Goal: Information Seeking & Learning: Check status

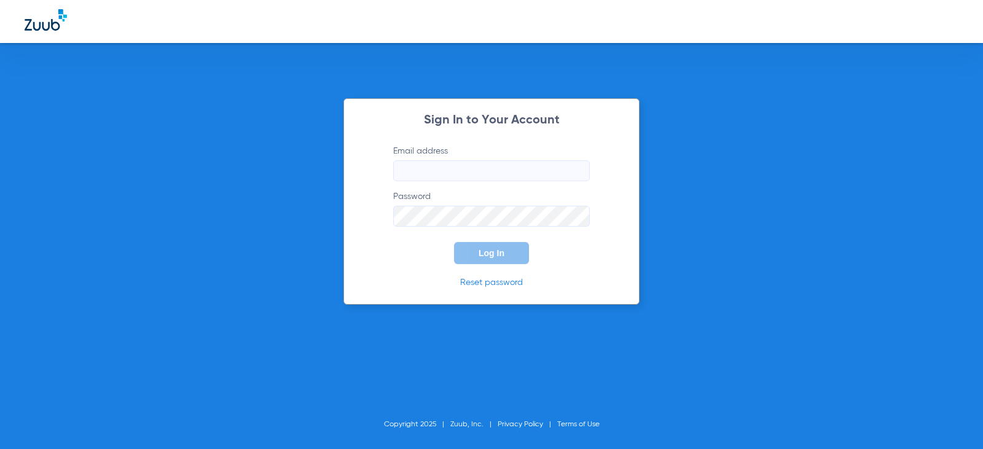
click at [515, 168] on input "Email address" at bounding box center [491, 170] width 197 height 21
type input "[EMAIL_ADDRESS][DOMAIN_NAME]"
click at [454, 242] on button "Log In" at bounding box center [491, 253] width 75 height 22
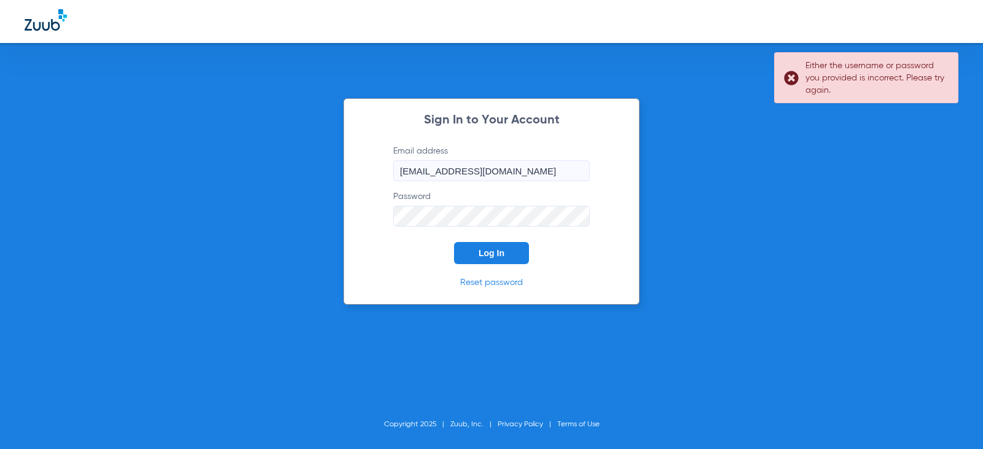
click at [276, 224] on div "Sign In to Your Account Email address [EMAIL_ADDRESS][DOMAIN_NAME] Password Log…" at bounding box center [491, 224] width 983 height 449
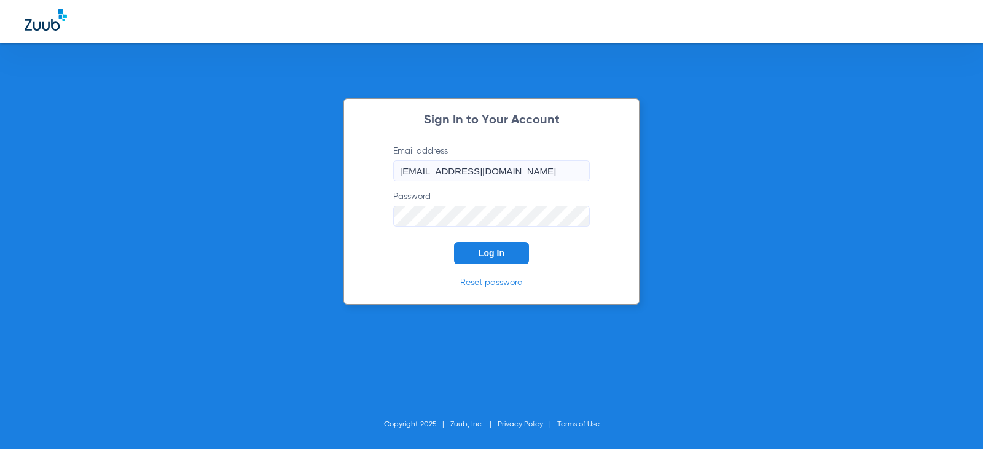
click at [454, 242] on button "Log In" at bounding box center [491, 253] width 75 height 22
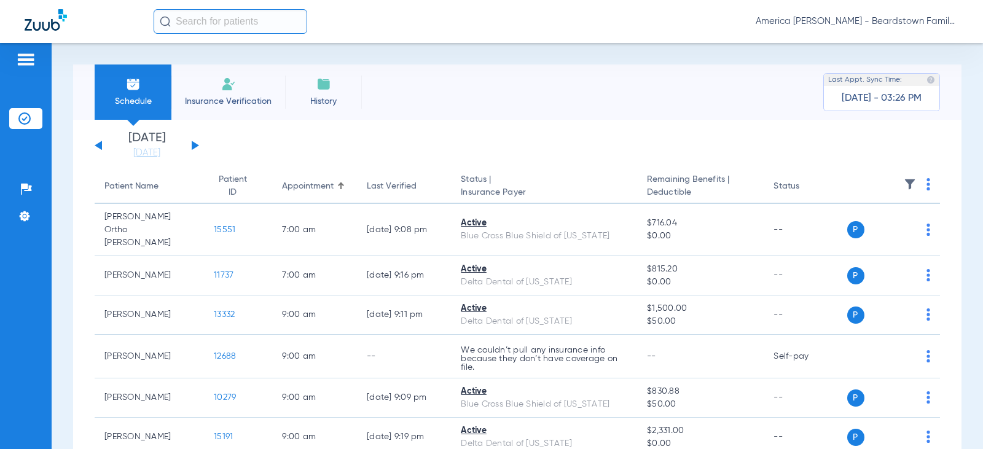
click at [904, 182] on img at bounding box center [910, 184] width 12 height 12
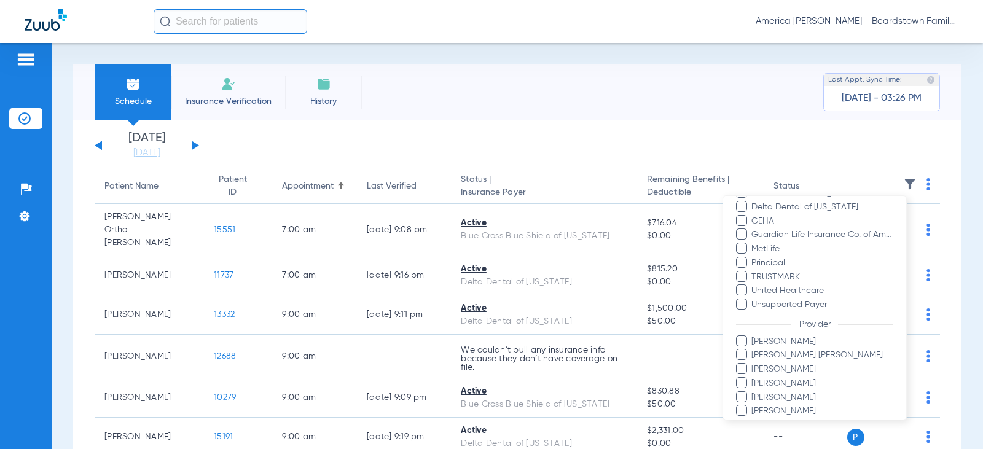
scroll to position [294, 0]
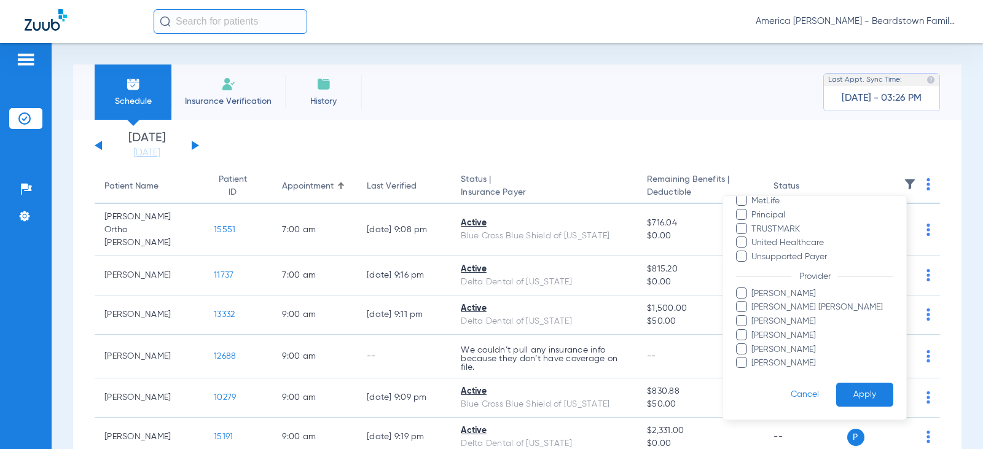
click at [747, 352] on label "[PERSON_NAME]" at bounding box center [814, 350] width 157 height 13
click at [754, 358] on input "[PERSON_NAME]" at bounding box center [754, 358] width 0 height 0
click at [855, 389] on button "Apply" at bounding box center [864, 395] width 57 height 24
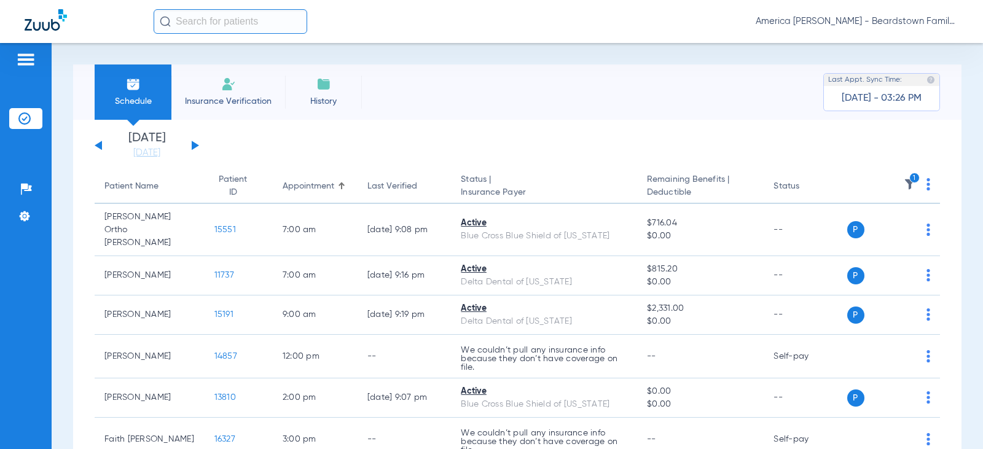
click at [197, 147] on div "[DATE] [DATE] [DATE] [DATE] [DATE] [DATE] [DATE] [DATE] [DATE] [DATE] [DATE] [D…" at bounding box center [147, 145] width 104 height 27
click at [192, 143] on button at bounding box center [195, 145] width 7 height 9
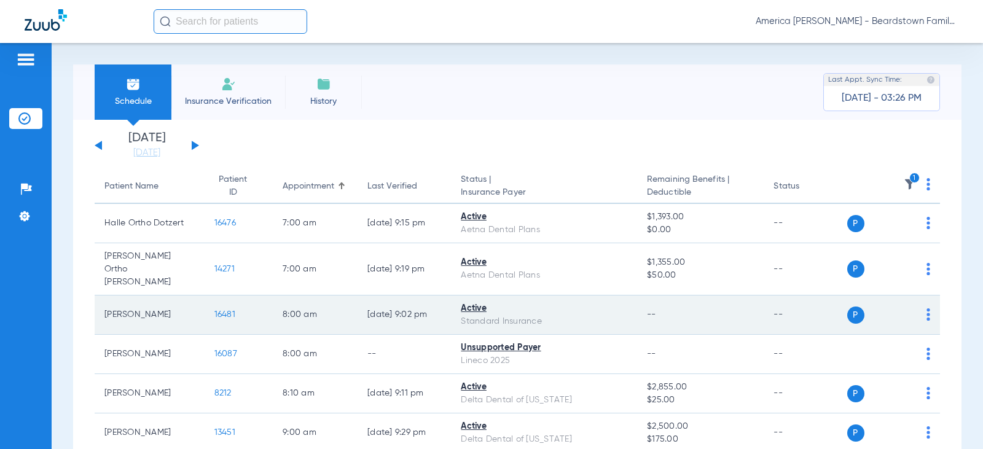
click at [221, 310] on span "16481" at bounding box center [224, 314] width 21 height 9
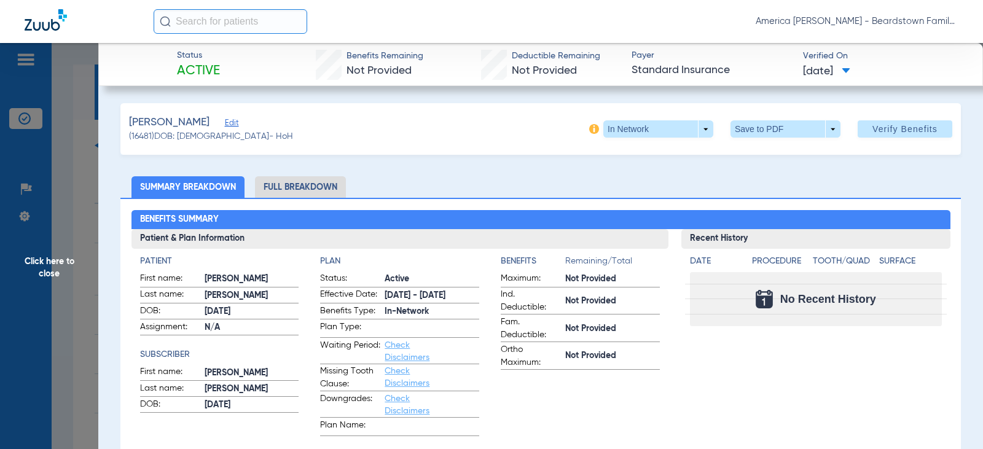
click at [90, 178] on span "Click here to close" at bounding box center [49, 267] width 98 height 449
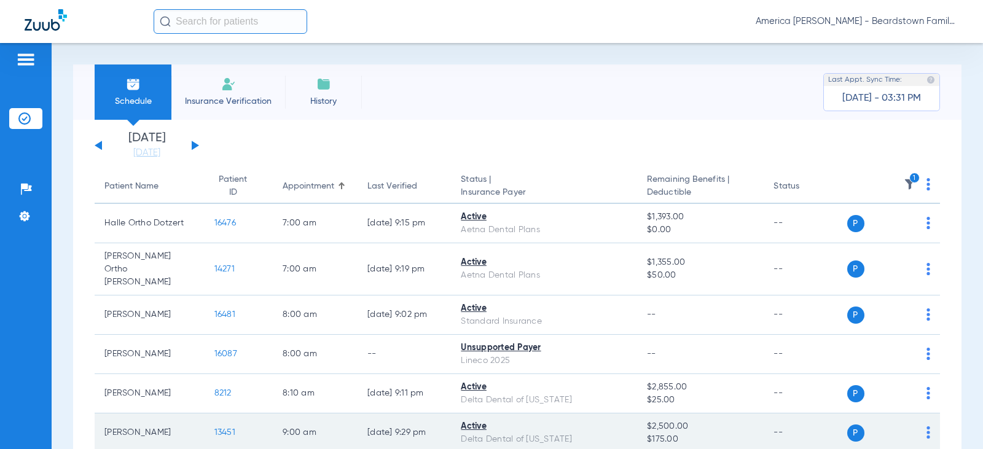
scroll to position [123, 0]
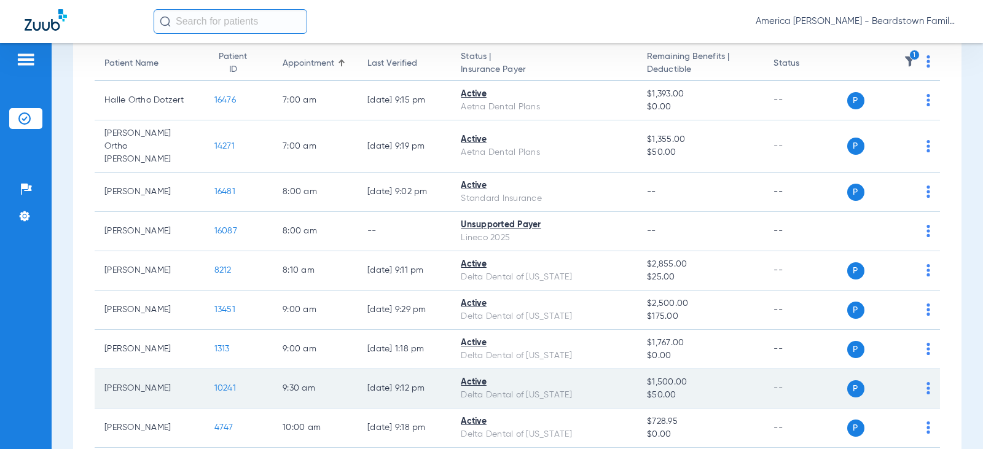
click at [214, 384] on span "10241" at bounding box center [225, 388] width 22 height 9
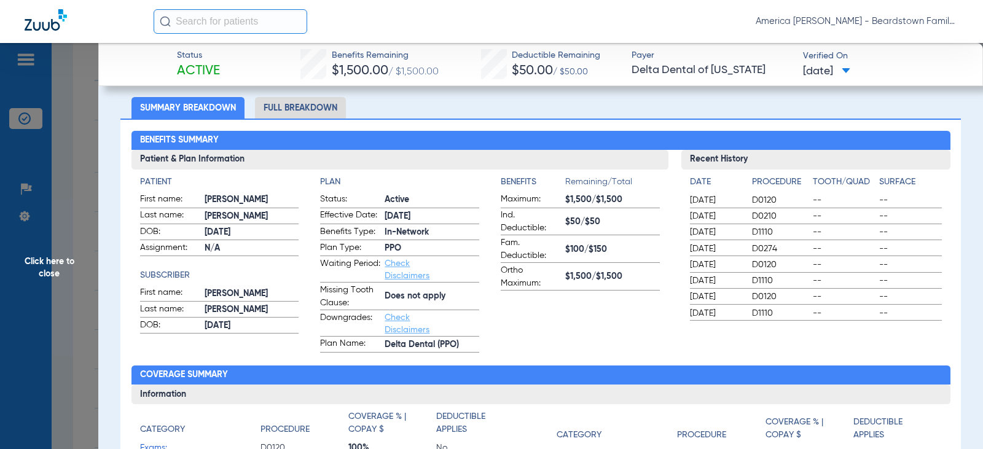
scroll to position [0, 0]
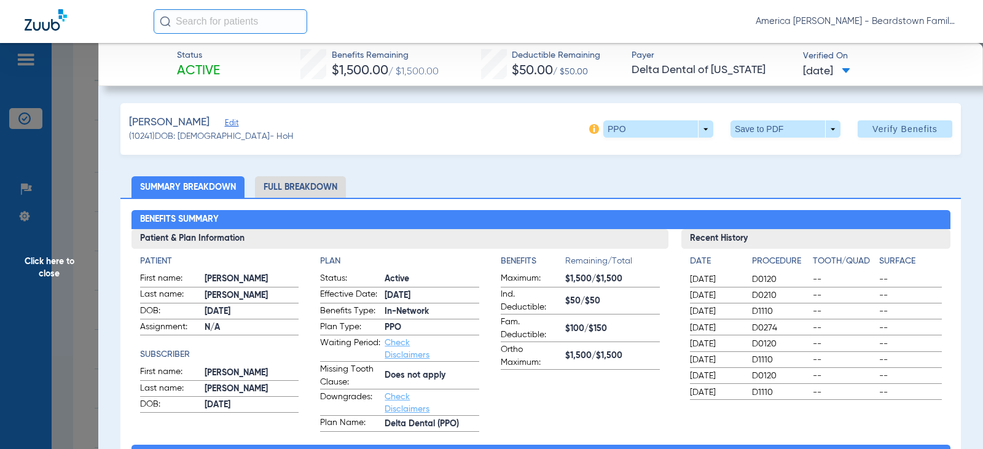
click at [44, 268] on span "Click here to close" at bounding box center [49, 267] width 98 height 449
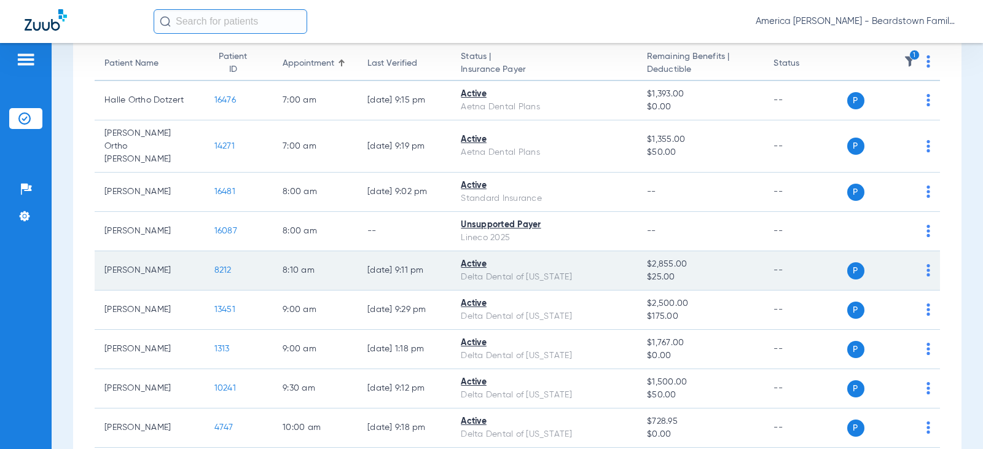
click at [522, 271] on div "Delta Dental of [US_STATE]" at bounding box center [544, 277] width 167 height 13
click at [214, 266] on span "8212" at bounding box center [222, 270] width 17 height 9
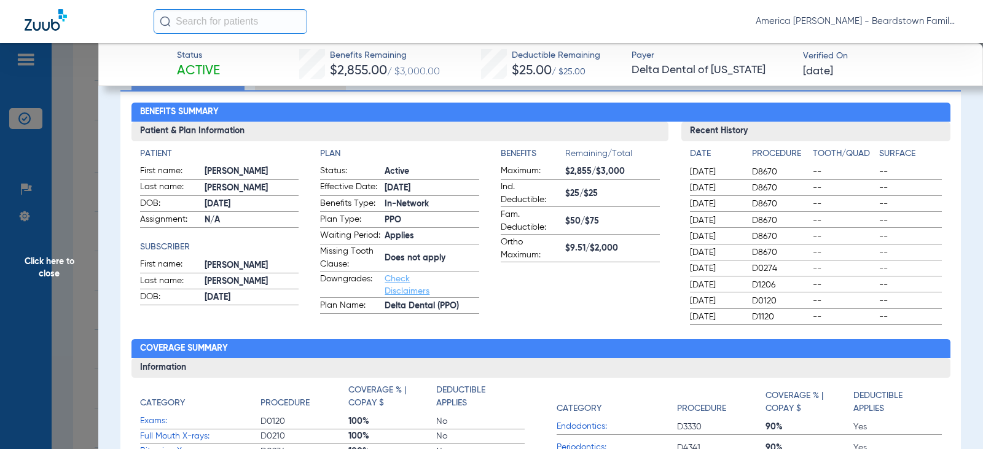
scroll to position [123, 0]
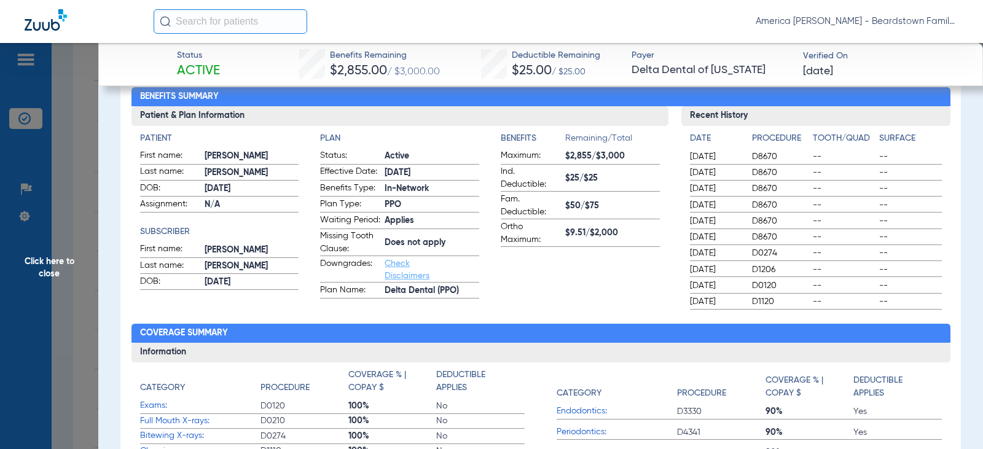
click at [20, 265] on span "Click here to close" at bounding box center [49, 267] width 98 height 449
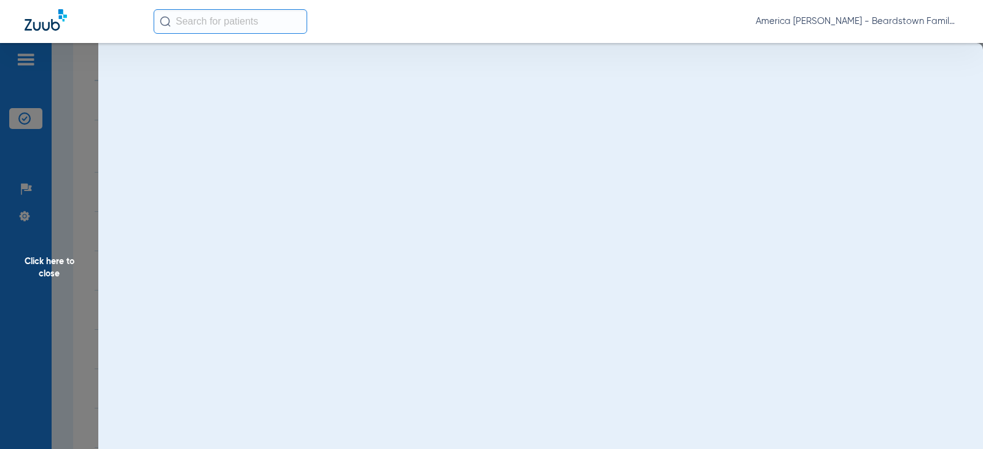
scroll to position [0, 0]
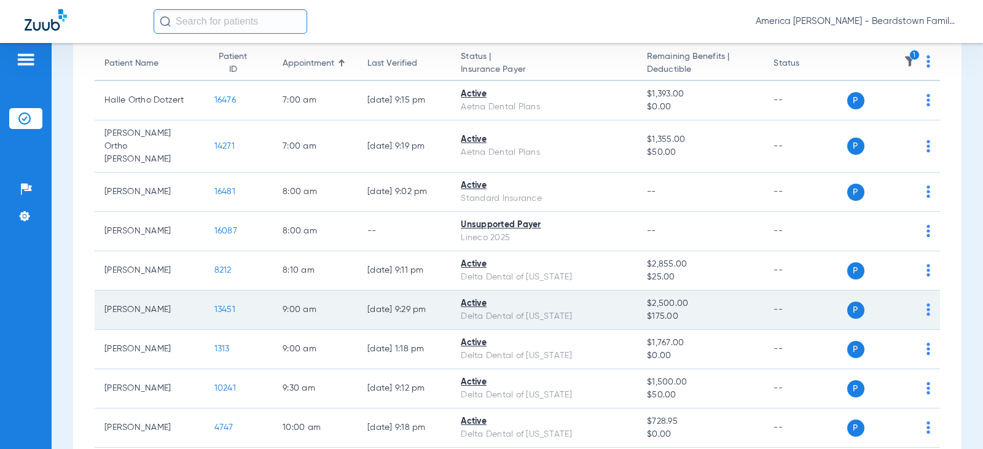
click at [222, 305] on span "13451" at bounding box center [224, 309] width 21 height 9
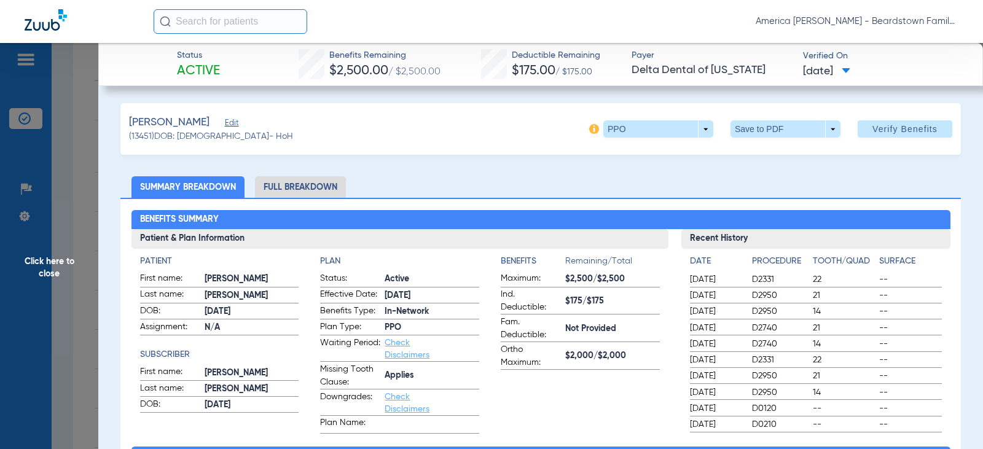
click at [30, 262] on span "Click here to close" at bounding box center [49, 267] width 98 height 449
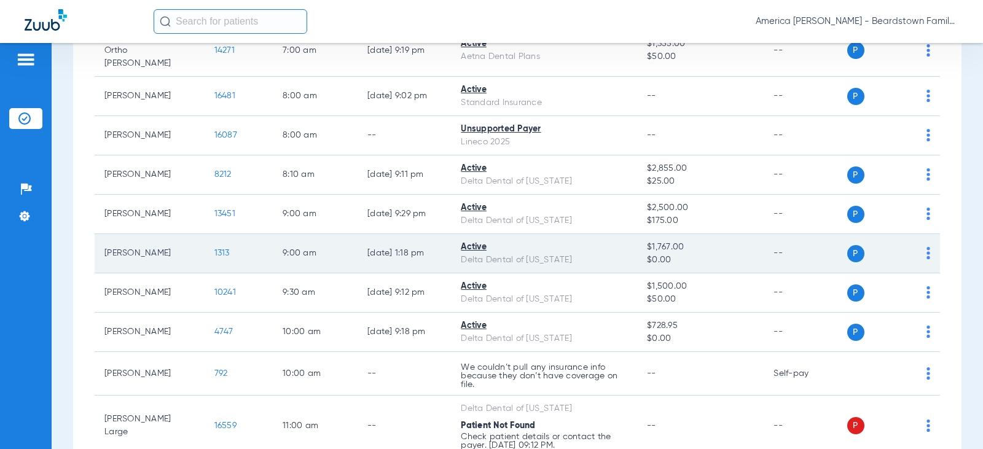
scroll to position [246, 0]
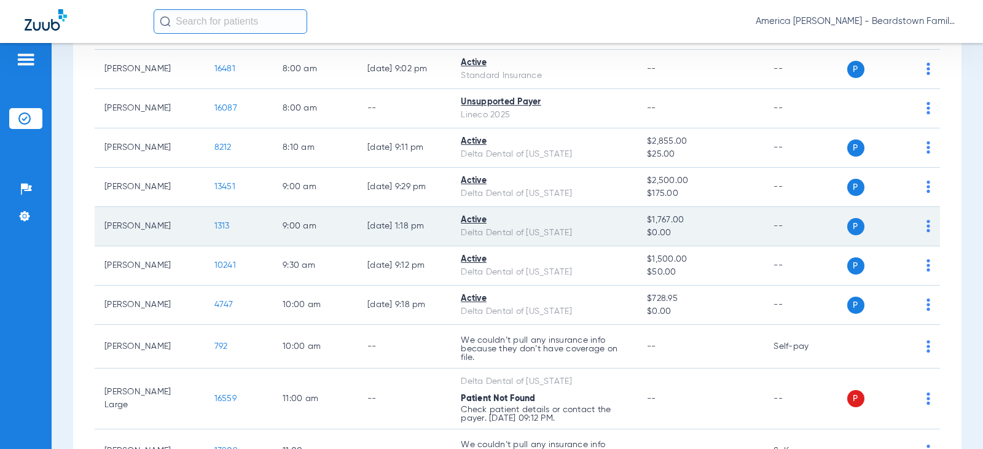
click at [214, 222] on span "1313" at bounding box center [221, 226] width 15 height 9
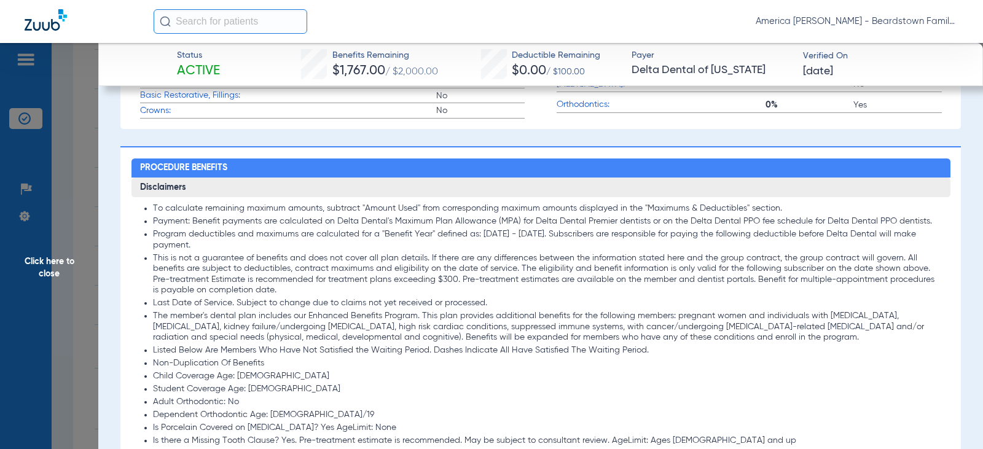
scroll to position [553, 0]
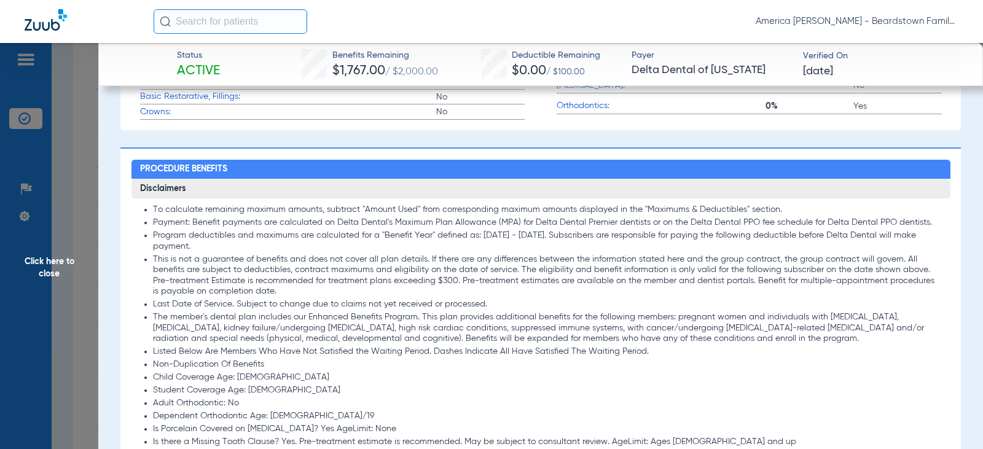
click at [89, 254] on span "Click here to close" at bounding box center [49, 267] width 98 height 449
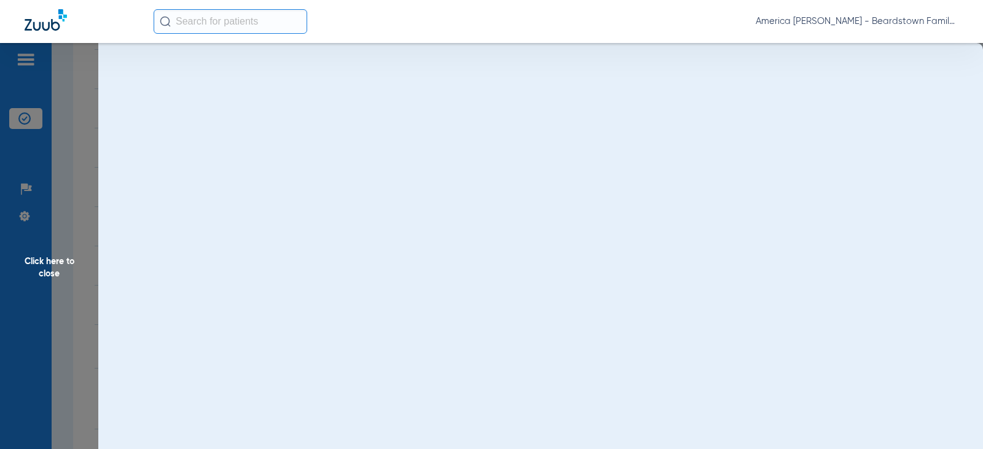
scroll to position [0, 0]
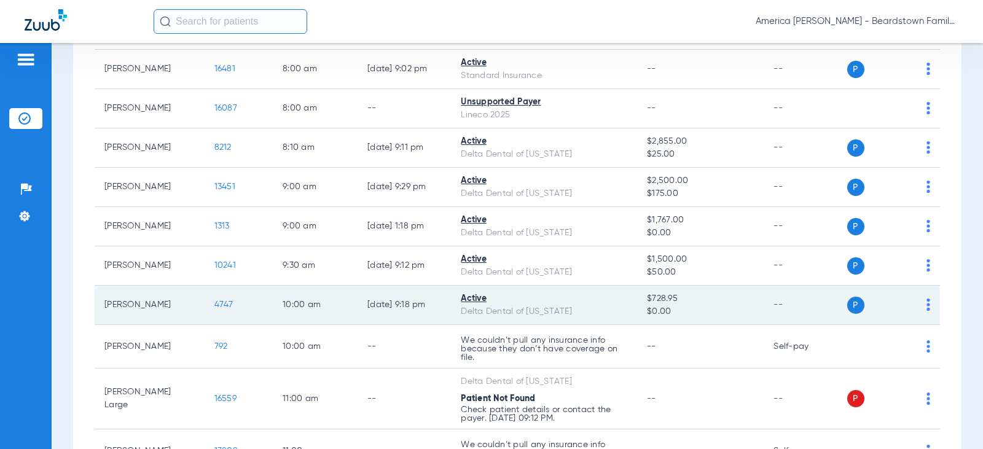
click at [214, 301] on span "4747" at bounding box center [223, 305] width 19 height 9
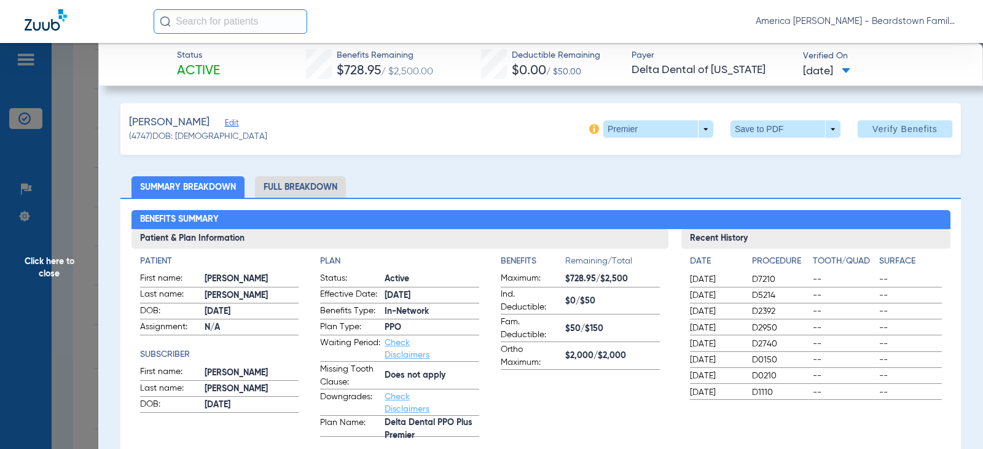
click at [65, 265] on span "Click here to close" at bounding box center [49, 267] width 98 height 449
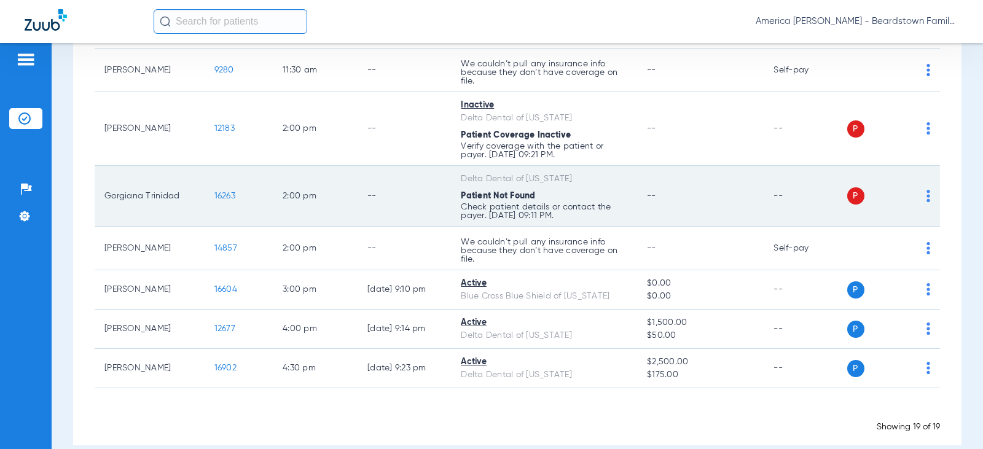
scroll to position [675, 0]
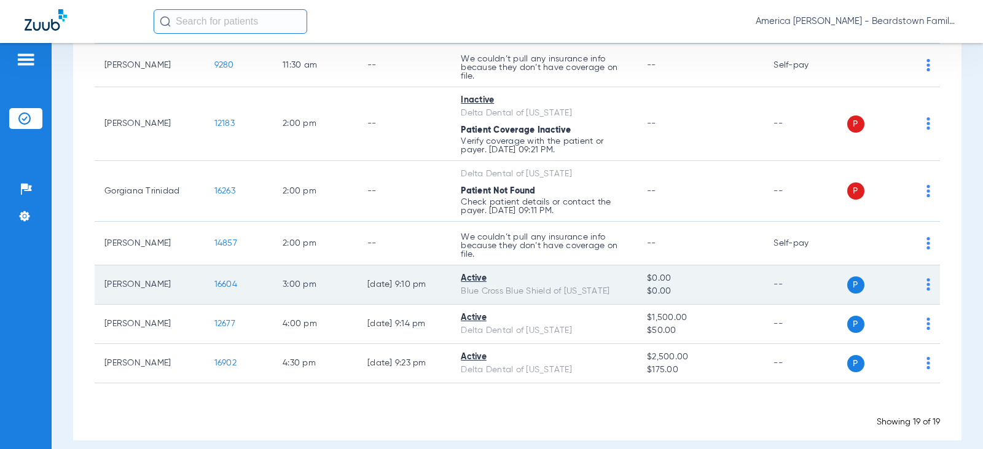
click at [218, 280] on span "16604" at bounding box center [225, 284] width 23 height 9
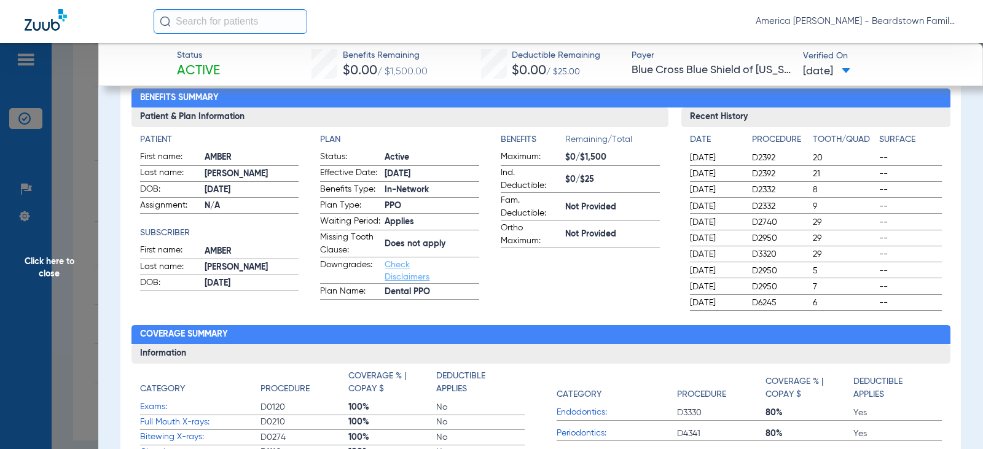
scroll to position [123, 0]
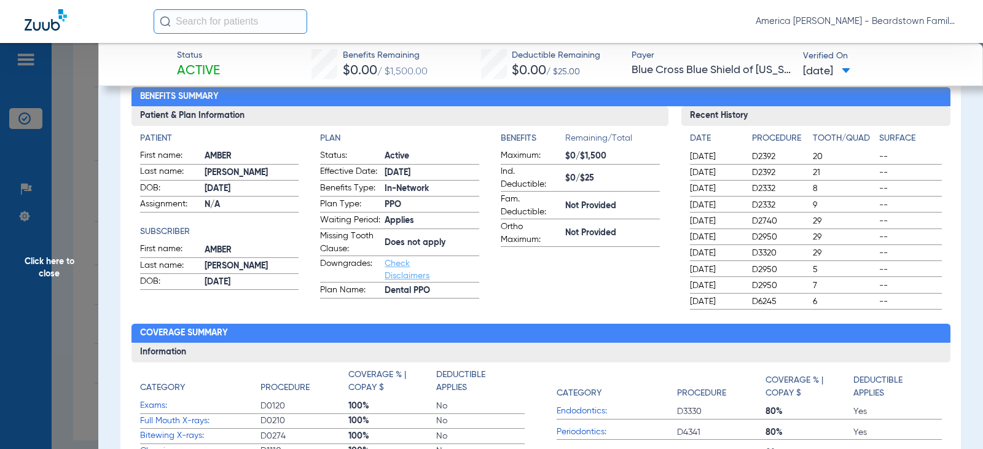
click at [11, 258] on span "Click here to close" at bounding box center [49, 267] width 98 height 449
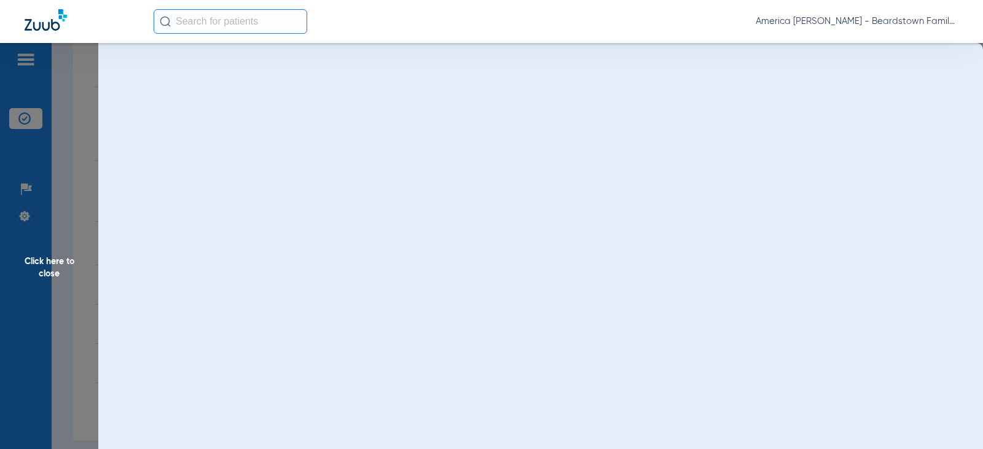
scroll to position [0, 0]
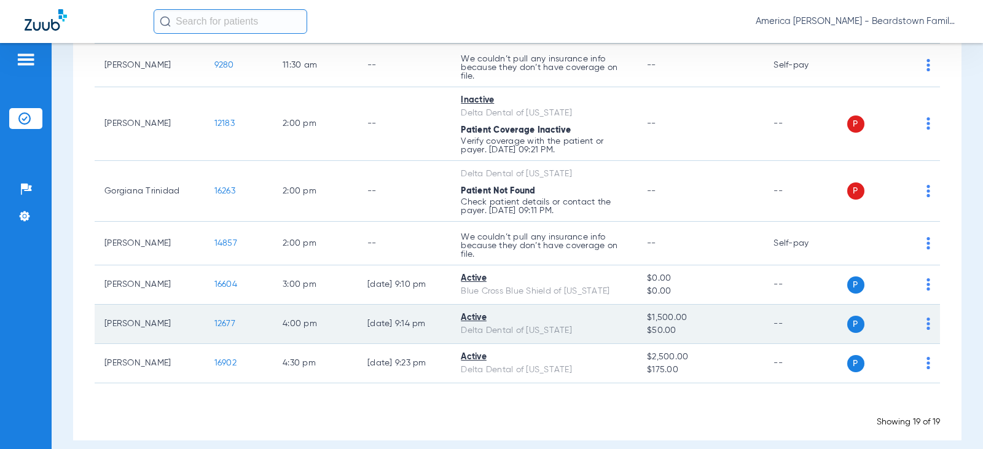
click at [218, 320] on span "12677" at bounding box center [224, 324] width 21 height 9
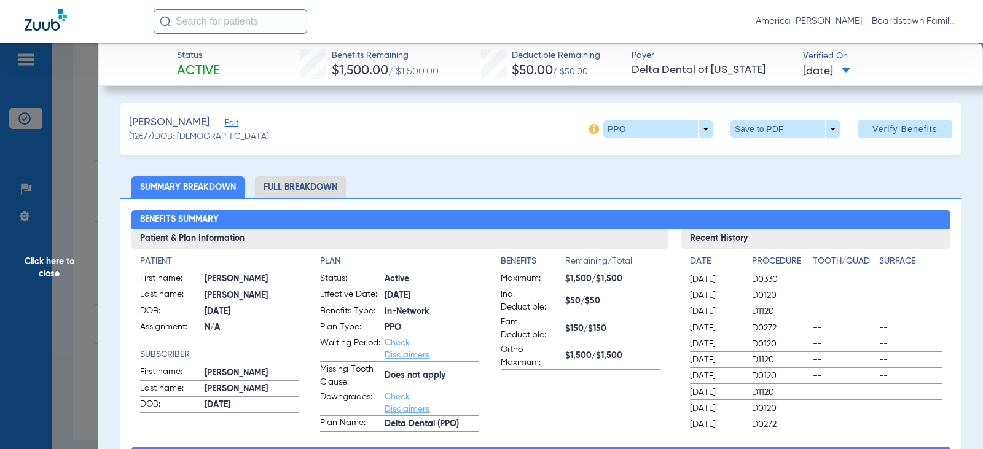
click at [52, 280] on span "Click here to close" at bounding box center [49, 267] width 98 height 449
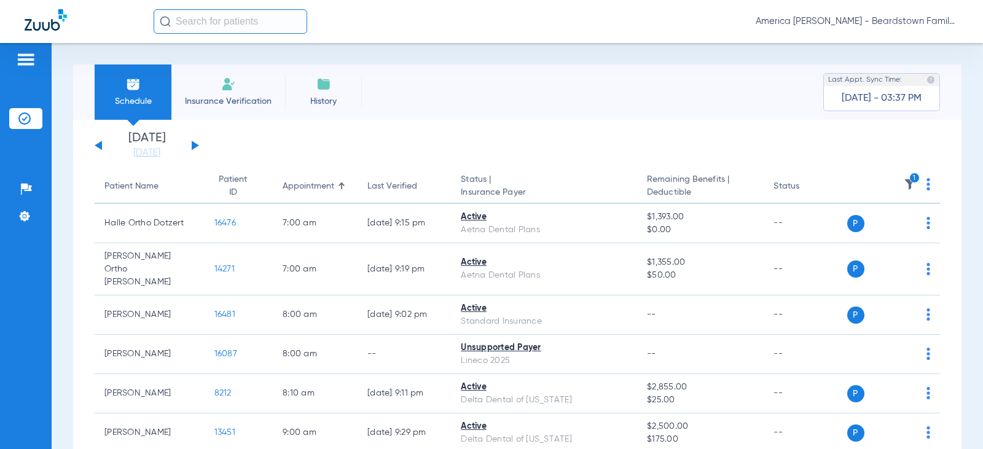
click at [200, 148] on app-single-date-navigator "[DATE] [DATE] [DATE] [DATE] [DATE] [DATE] [DATE] [DATE] [DATE] [DATE] [DATE] [D…" at bounding box center [518, 145] width 846 height 27
click at [196, 144] on button at bounding box center [195, 145] width 7 height 9
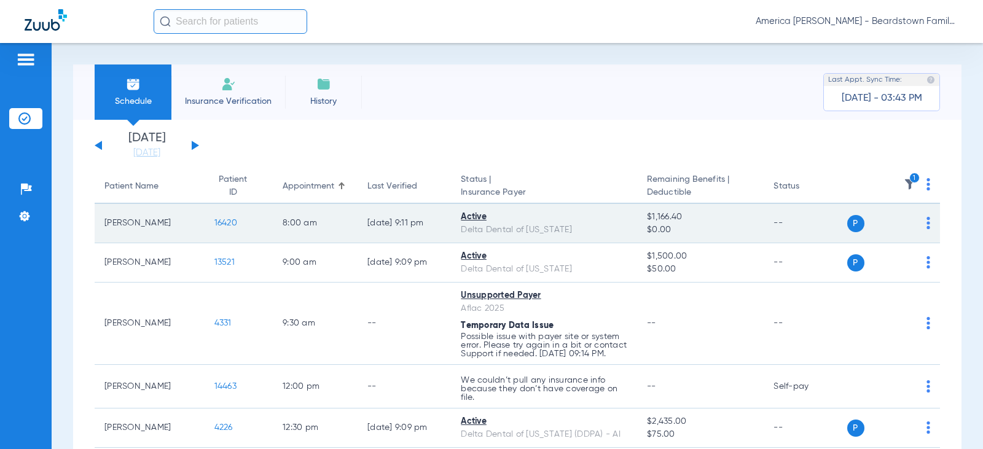
click at [151, 221] on td "[PERSON_NAME]" at bounding box center [150, 223] width 110 height 39
click at [215, 221] on span "16420" at bounding box center [225, 223] width 23 height 9
